Goal: Task Accomplishment & Management: Manage account settings

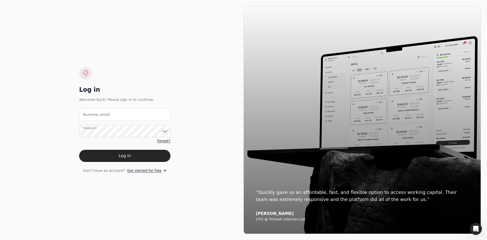
click at [91, 116] on label "Business email" at bounding box center [96, 114] width 27 height 5
click at [91, 116] on email "Business email" at bounding box center [124, 115] width 91 height 12
paste email "[EMAIL_ADDRESS][DOMAIN_NAME]"
type email "[EMAIL_ADDRESS][DOMAIN_NAME]"
click at [140, 156] on button "Log in" at bounding box center [124, 156] width 91 height 12
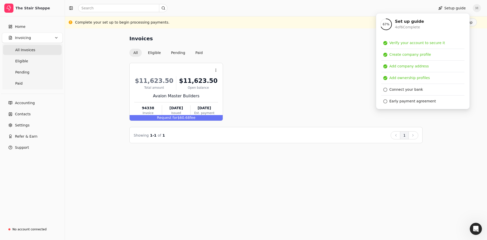
click at [427, 179] on div "Invoices All Eligible Pending Paid Context Menu Button $11,623.50 Total amount …" at bounding box center [276, 134] width 422 height 212
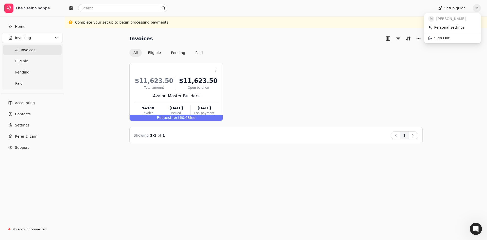
click at [476, 9] on span "M" at bounding box center [477, 8] width 8 height 8
click at [442, 40] on span "Sign Out" at bounding box center [441, 38] width 15 height 5
